Goal: Task Accomplishment & Management: Use online tool/utility

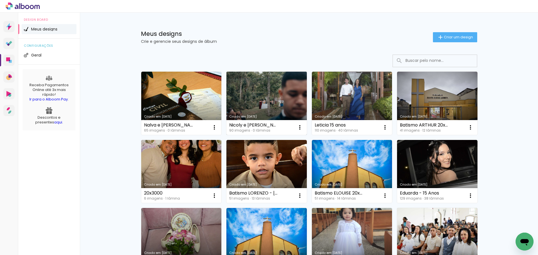
click at [269, 102] on link "Criado em [DATE]" at bounding box center [266, 103] width 80 height 63
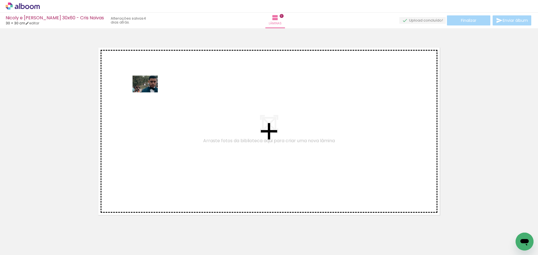
drag, startPoint x: 53, startPoint y: 239, endPoint x: 149, endPoint y: 92, distance: 175.0
click at [149, 92] on quentale-workspace at bounding box center [269, 127] width 538 height 255
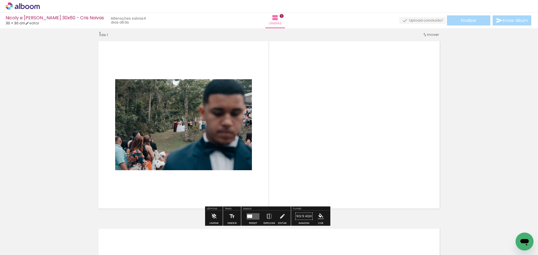
scroll to position [7, 0]
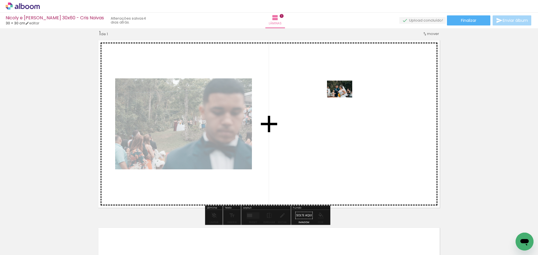
drag, startPoint x: 86, startPoint y: 244, endPoint x: 344, endPoint y: 97, distance: 296.7
click at [344, 97] on quentale-workspace at bounding box center [269, 127] width 538 height 255
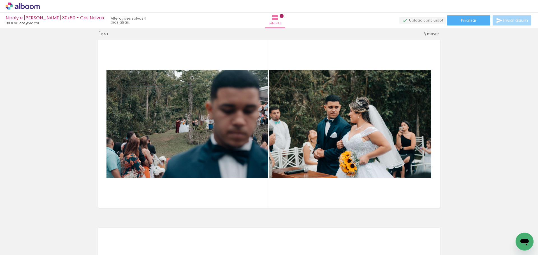
scroll to position [0, 0]
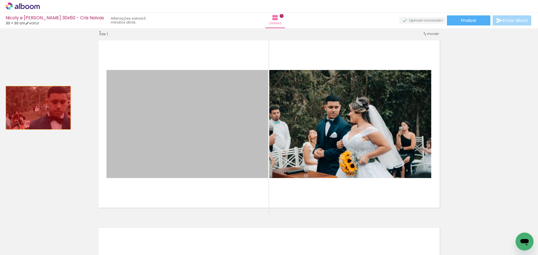
drag, startPoint x: 151, startPoint y: 122, endPoint x: 77, endPoint y: 97, distance: 77.9
click at [24, 106] on div "Inserir lâmina 1 de 1" at bounding box center [269, 211] width 538 height 376
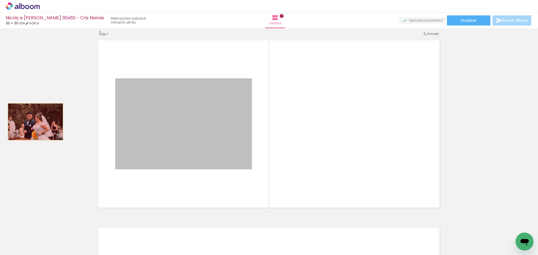
drag, startPoint x: 192, startPoint y: 121, endPoint x: 33, endPoint y: 122, distance: 158.3
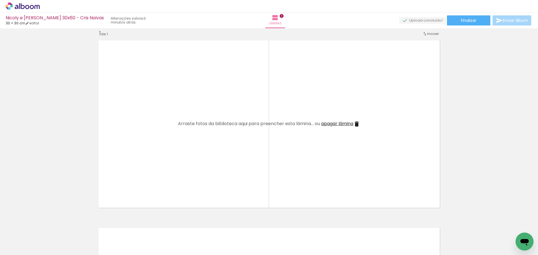
scroll to position [0, 296]
